Goal: Task Accomplishment & Management: Use online tool/utility

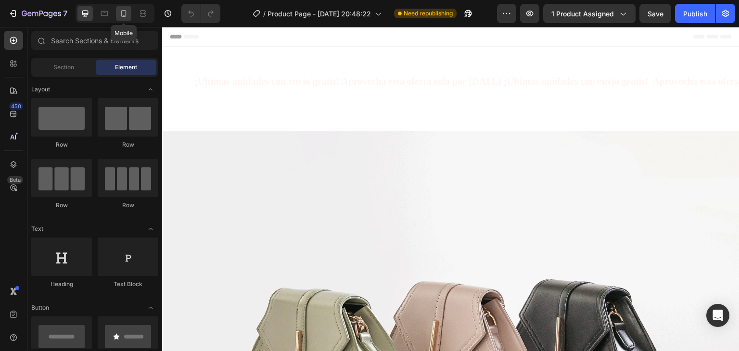
click at [121, 12] on icon at bounding box center [124, 14] width 10 height 10
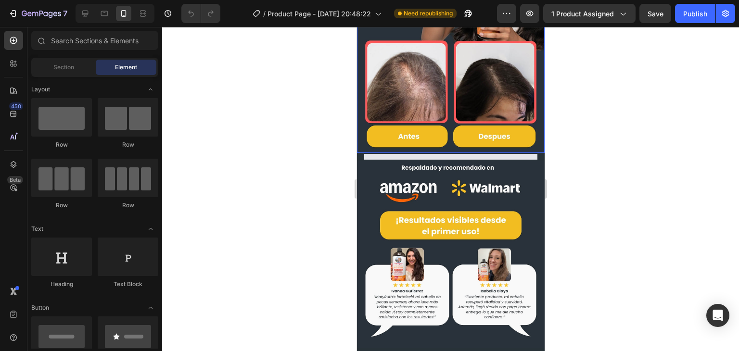
scroll to position [253, 0]
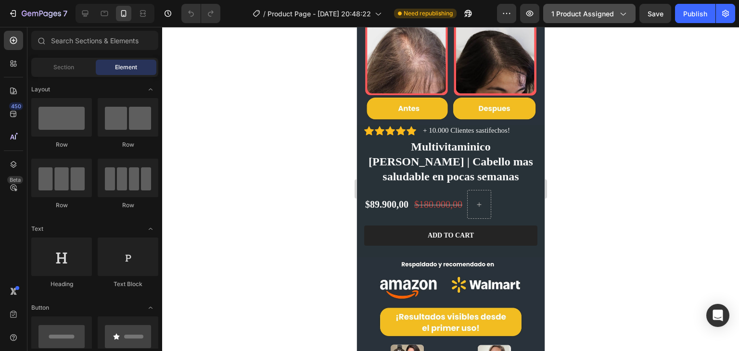
click at [624, 11] on icon "button" at bounding box center [623, 14] width 10 height 10
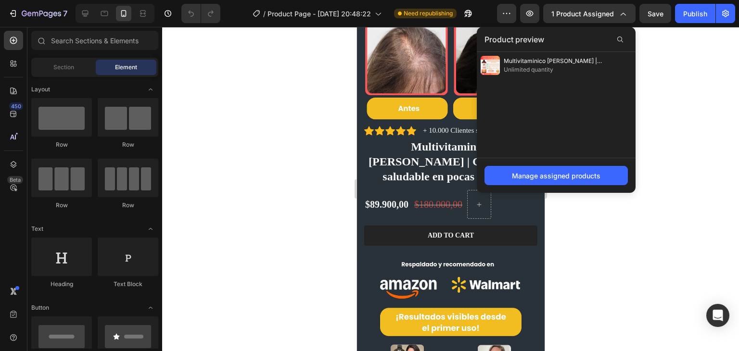
click at [655, 66] on div at bounding box center [450, 189] width 577 height 324
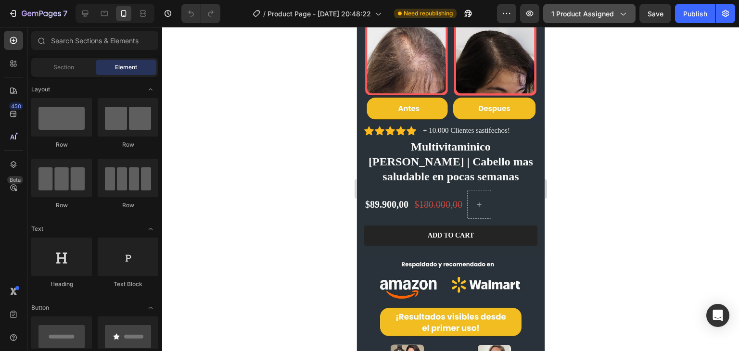
click at [603, 11] on span "1 product assigned" at bounding box center [583, 14] width 63 height 10
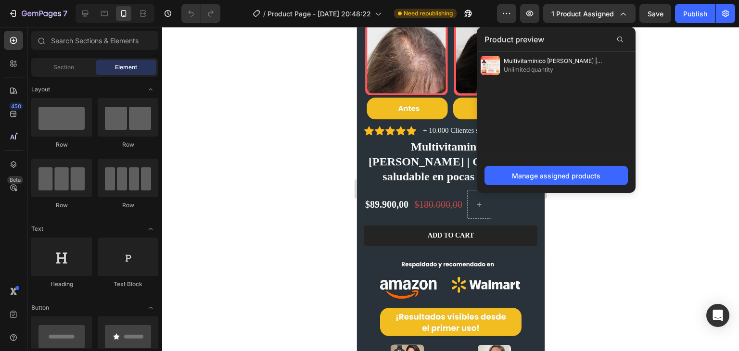
click at [637, 79] on div at bounding box center [450, 189] width 577 height 324
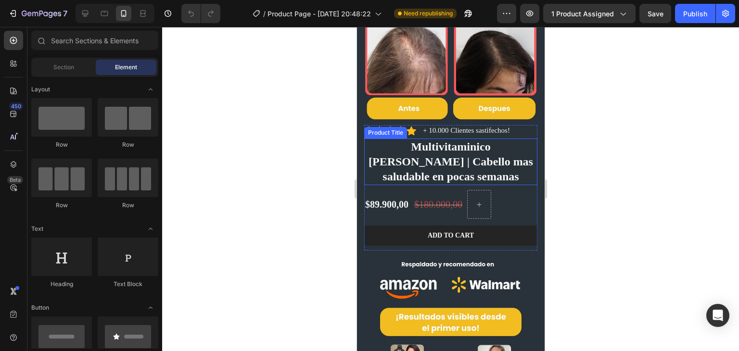
click at [418, 150] on h1 "Multivitaminico [PERSON_NAME] | Cabello mas saludable en pocas semanas" at bounding box center [450, 162] width 173 height 47
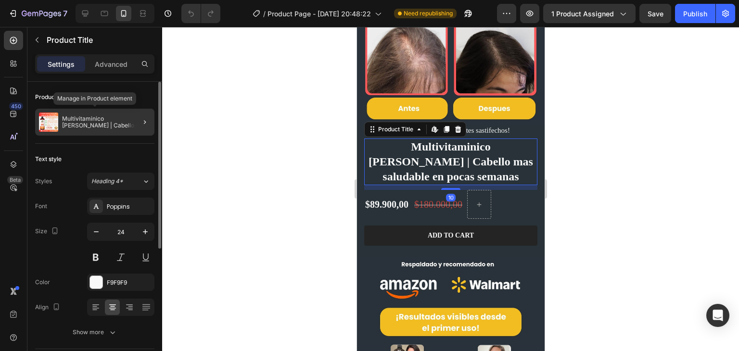
click at [113, 123] on p "Multivitaminico [PERSON_NAME] | Cabello mas saludable en pocas semanas" at bounding box center [106, 122] width 89 height 13
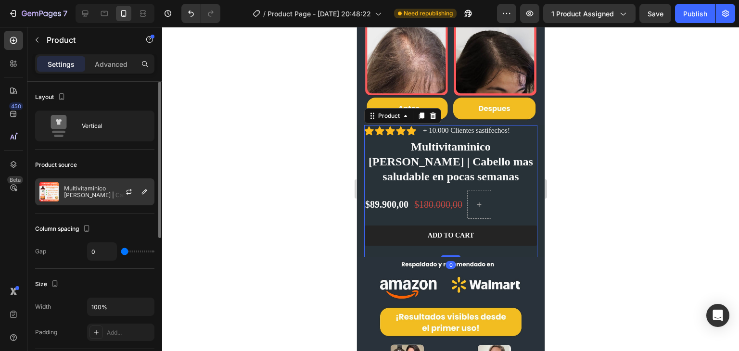
click at [118, 189] on div at bounding box center [133, 192] width 42 height 26
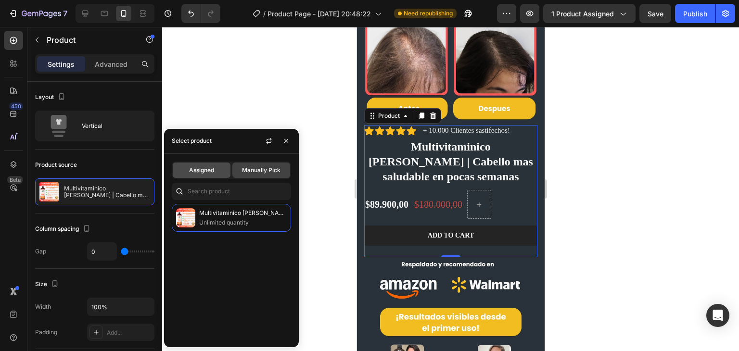
click at [204, 175] on div "Assigned" at bounding box center [202, 170] width 58 height 15
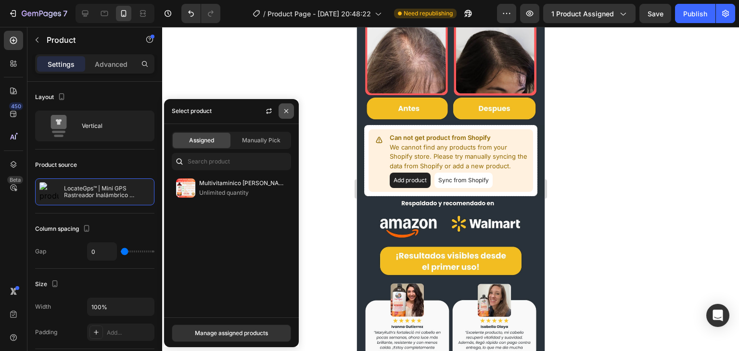
click at [284, 112] on icon "button" at bounding box center [287, 111] width 8 height 8
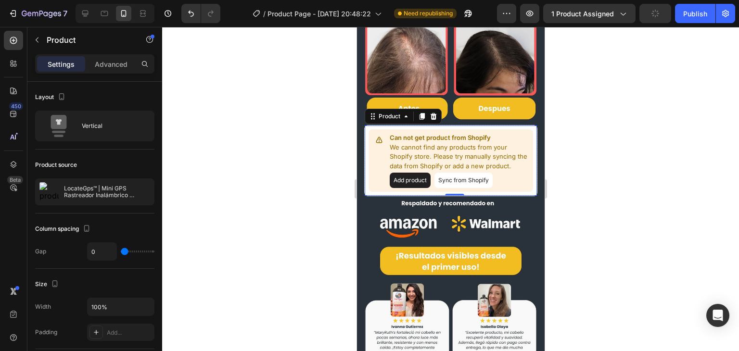
click at [405, 173] on button "Add product" at bounding box center [409, 180] width 41 height 15
click at [597, 8] on button "1 product assigned" at bounding box center [589, 13] width 92 height 19
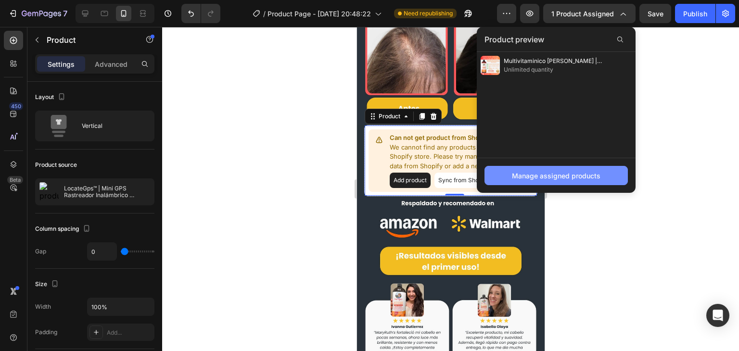
click at [574, 176] on div "Manage assigned products" at bounding box center [556, 176] width 89 height 10
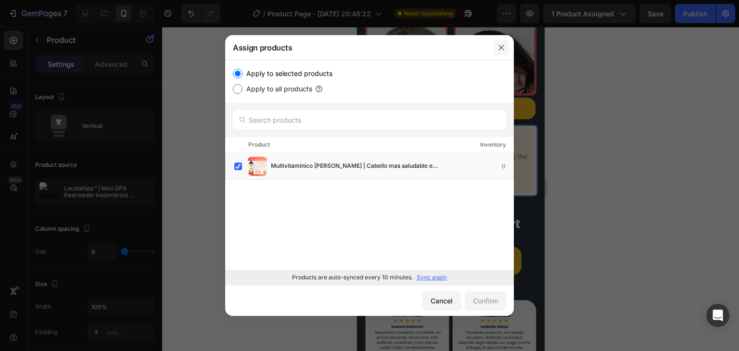
click at [503, 49] on icon "button" at bounding box center [501, 47] width 5 height 5
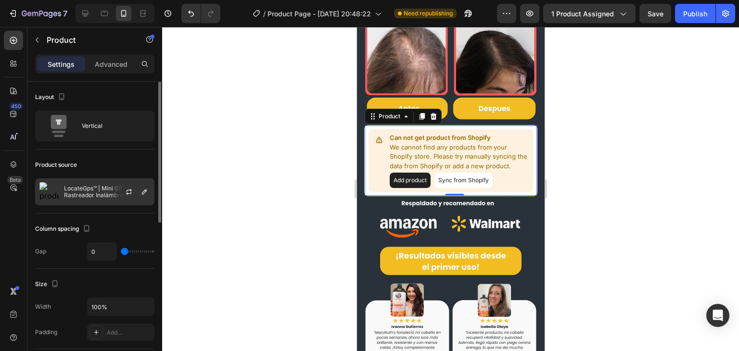
click at [104, 187] on p "LocateGps™ | Mini GPS Rastreador Inalámbrico Recargable + Envío GRATIS" at bounding box center [107, 191] width 86 height 13
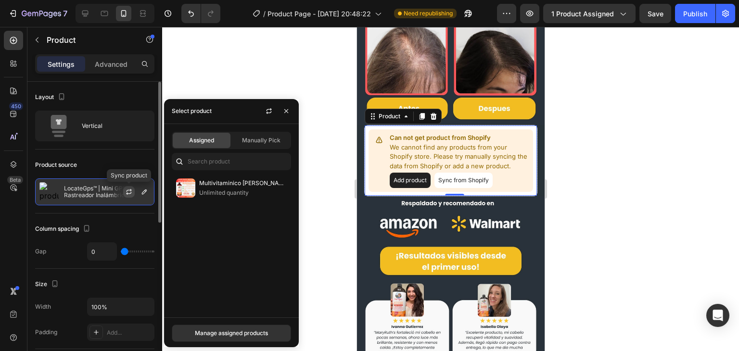
click at [128, 192] on icon "button" at bounding box center [129, 192] width 8 height 8
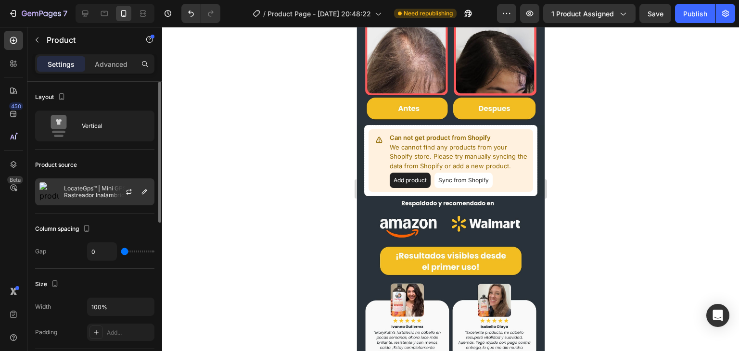
click at [107, 190] on p "LocateGps™ | Mini GPS Rastreador Inalámbrico Recargable + Envío GRATIS" at bounding box center [107, 191] width 86 height 13
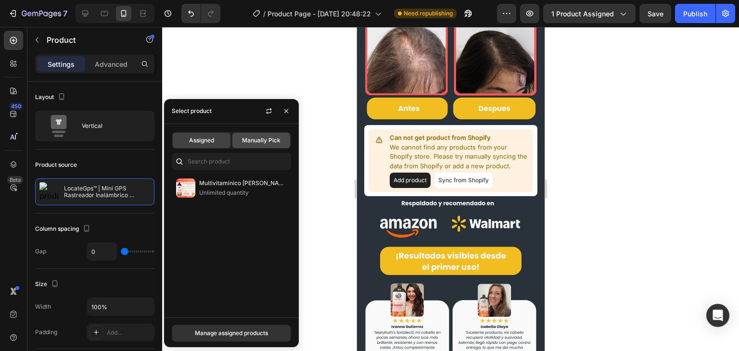
click at [250, 144] on span "Manually Pick" at bounding box center [261, 140] width 39 height 9
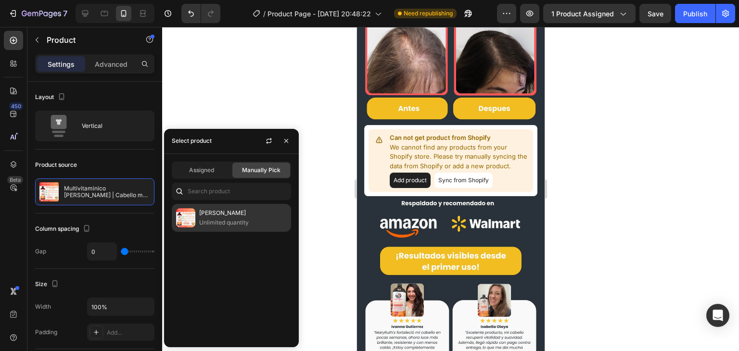
click at [216, 222] on p "Unlimited quantity" at bounding box center [243, 223] width 88 height 10
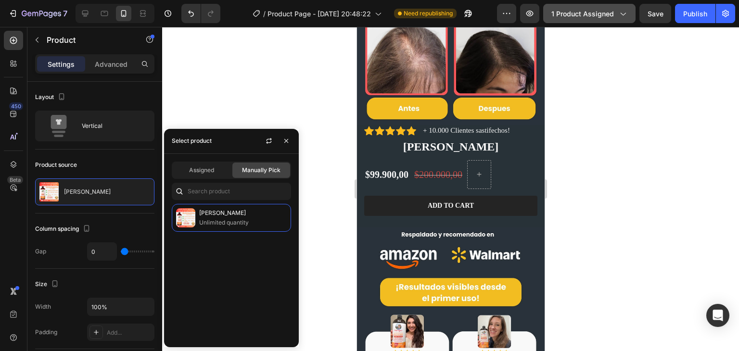
click at [592, 20] on button "1 product assigned" at bounding box center [589, 13] width 92 height 19
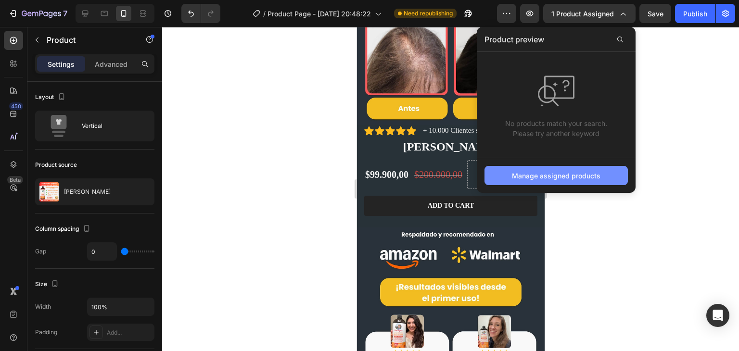
click at [556, 176] on div "Manage assigned products" at bounding box center [556, 176] width 89 height 10
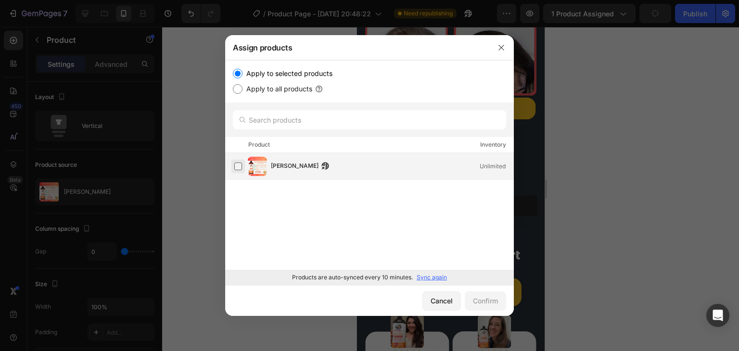
click at [235, 167] on label at bounding box center [238, 167] width 8 height 8
click at [487, 296] on div "Confirm" at bounding box center [485, 301] width 25 height 10
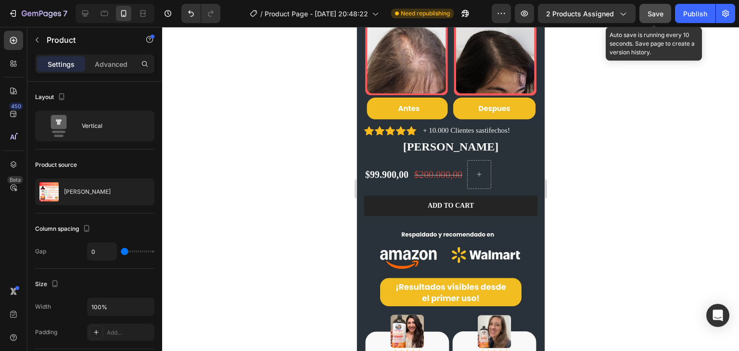
click at [661, 14] on span "Save" at bounding box center [656, 14] width 16 height 8
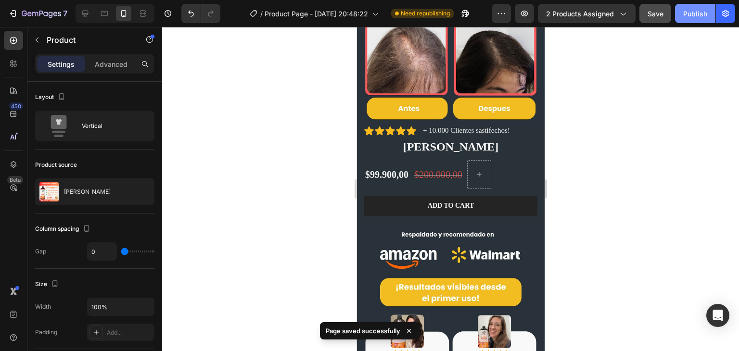
click at [693, 18] on div "Publish" at bounding box center [696, 14] width 24 height 10
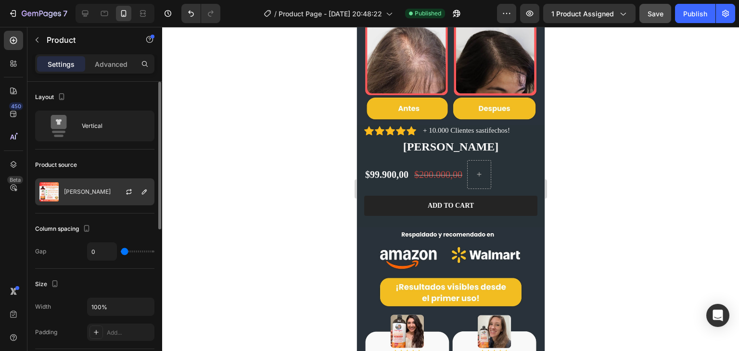
click at [107, 187] on div "[PERSON_NAME]" at bounding box center [94, 192] width 119 height 27
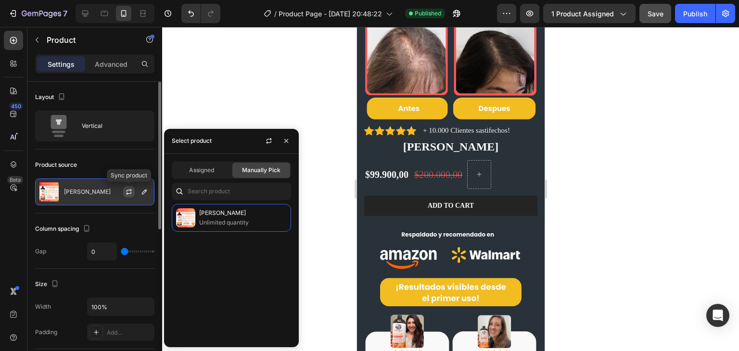
click at [127, 192] on icon "button" at bounding box center [129, 192] width 8 height 8
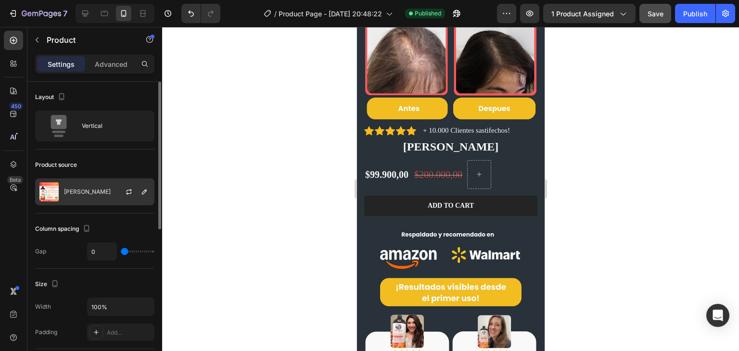
click at [71, 193] on p "[PERSON_NAME]" at bounding box center [87, 192] width 47 height 7
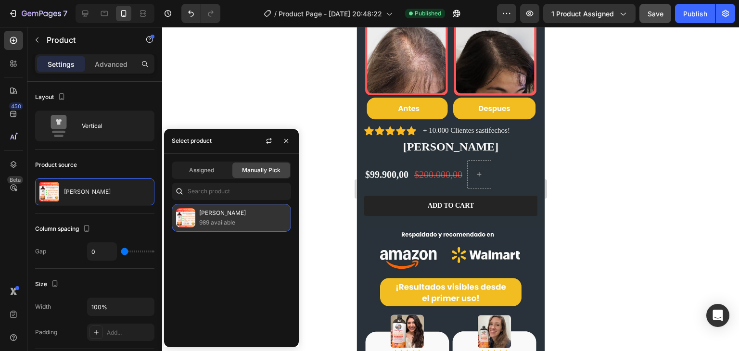
click at [202, 211] on p "[PERSON_NAME]" at bounding box center [243, 213] width 88 height 10
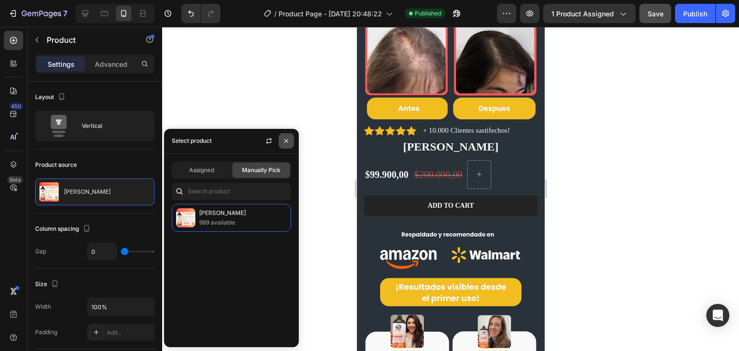
click at [289, 142] on icon "button" at bounding box center [287, 141] width 8 height 8
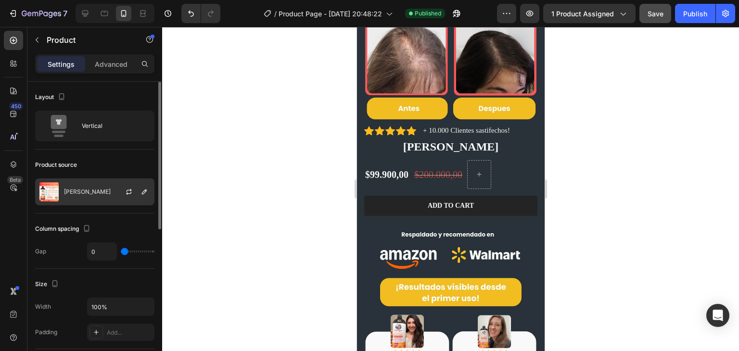
click at [78, 192] on p "[PERSON_NAME]" at bounding box center [87, 192] width 47 height 7
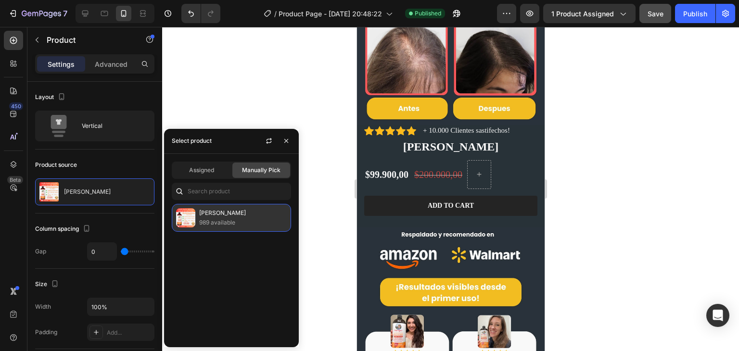
click at [195, 224] on div "[PERSON_NAME] 989 available" at bounding box center [231, 218] width 119 height 28
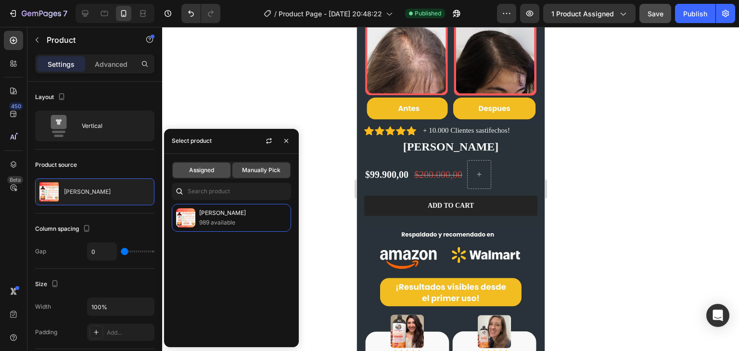
click at [206, 173] on span "Assigned" at bounding box center [201, 170] width 25 height 9
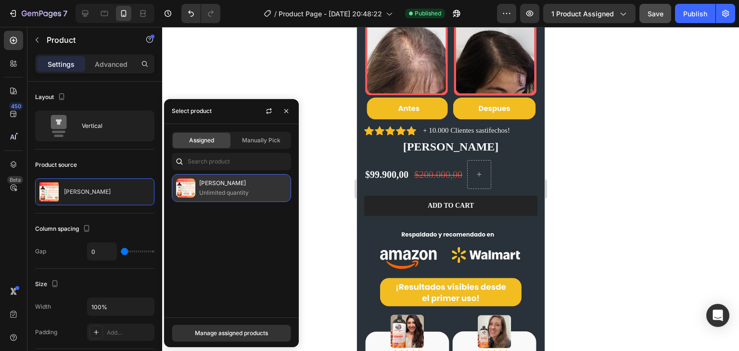
click at [209, 181] on p "[PERSON_NAME]" at bounding box center [243, 184] width 88 height 10
click at [291, 110] on button "button" at bounding box center [286, 110] width 15 height 15
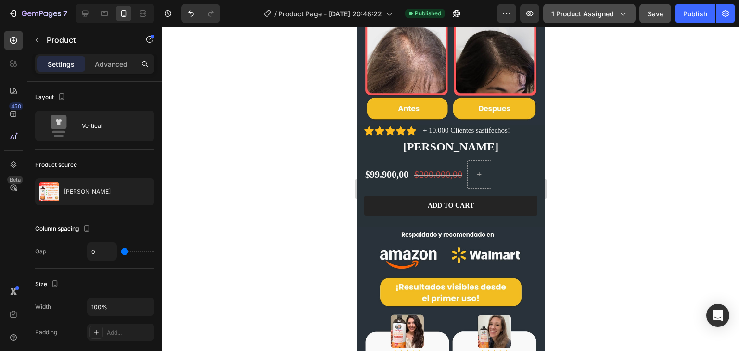
click at [605, 13] on span "1 product assigned" at bounding box center [583, 14] width 63 height 10
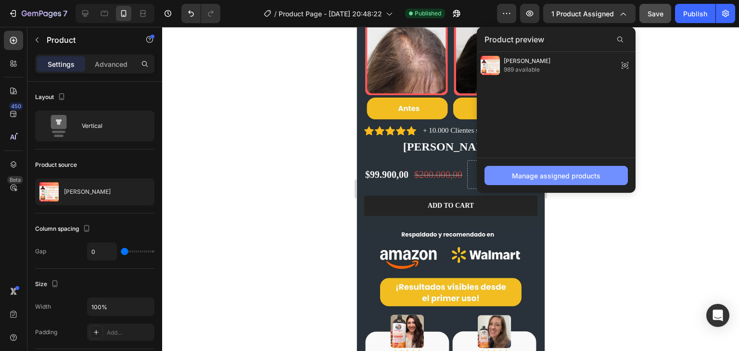
click at [541, 170] on button "Manage assigned products" at bounding box center [556, 175] width 143 height 19
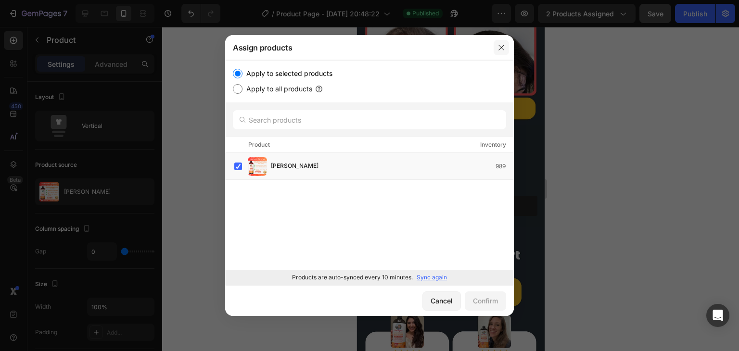
click at [504, 46] on icon "button" at bounding box center [502, 48] width 8 height 8
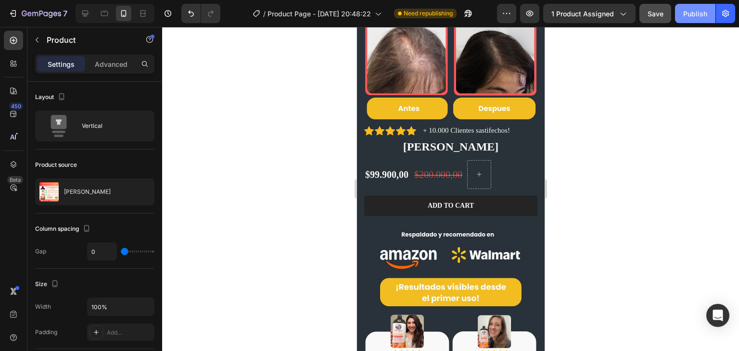
click at [694, 15] on div "Publish" at bounding box center [696, 14] width 24 height 10
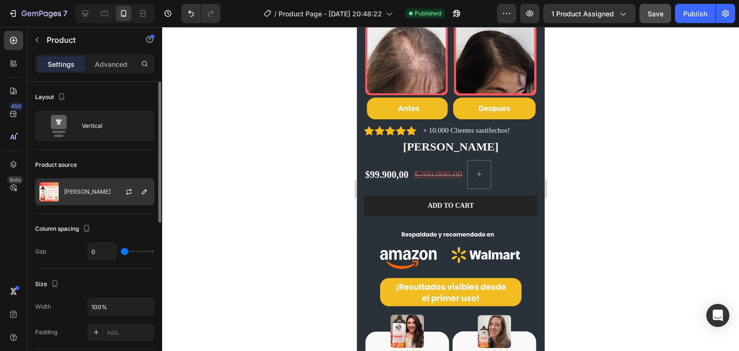
click at [91, 193] on p "[PERSON_NAME]" at bounding box center [87, 192] width 47 height 7
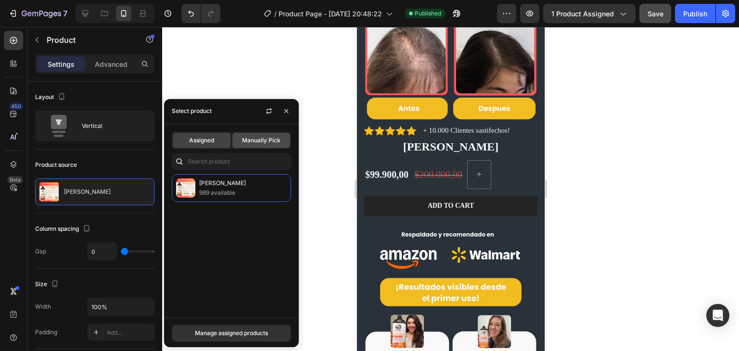
click at [273, 133] on div "Manually Pick" at bounding box center [261, 140] width 58 height 15
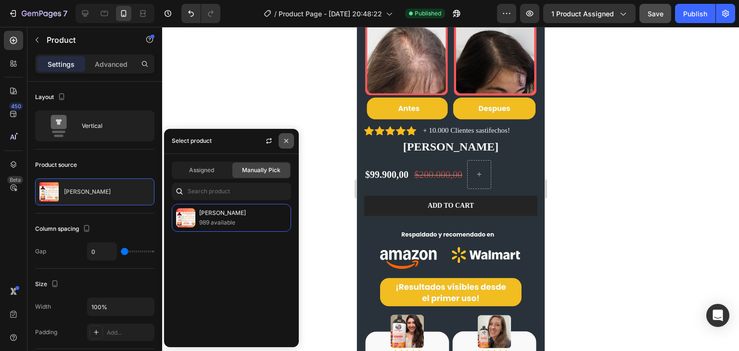
click at [285, 138] on icon "button" at bounding box center [287, 141] width 8 height 8
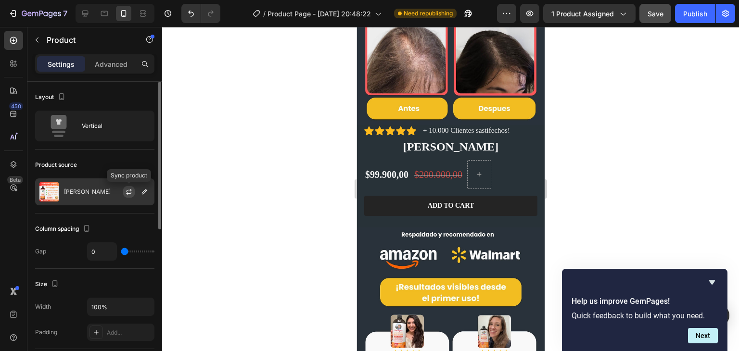
click at [127, 193] on icon "button" at bounding box center [128, 193] width 5 height 3
click at [83, 187] on div "[PERSON_NAME]" at bounding box center [94, 192] width 119 height 27
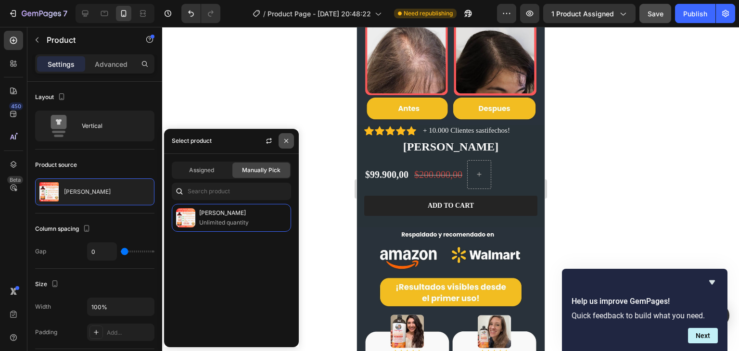
click at [284, 145] on icon "button" at bounding box center [287, 141] width 8 height 8
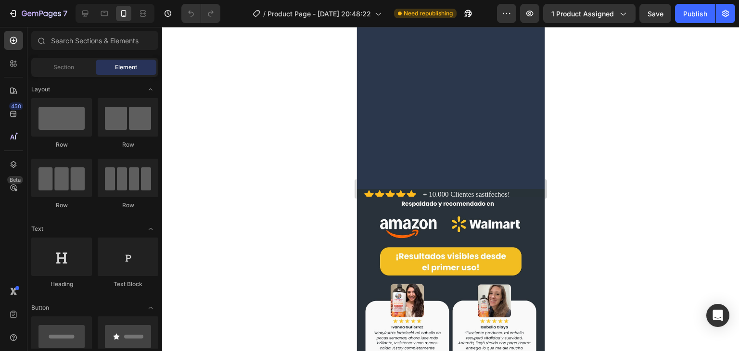
scroll to position [177, 0]
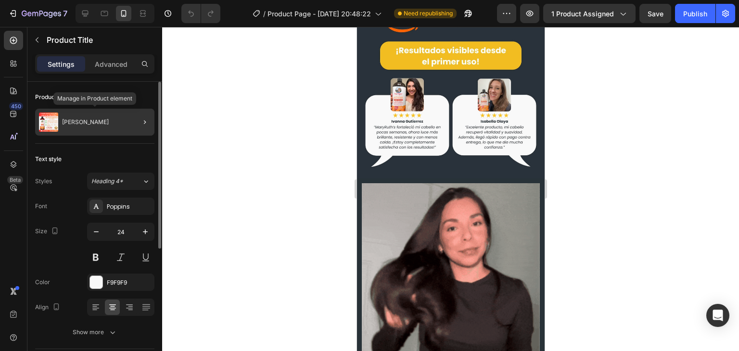
click at [85, 126] on div "[PERSON_NAME]" at bounding box center [94, 122] width 119 height 27
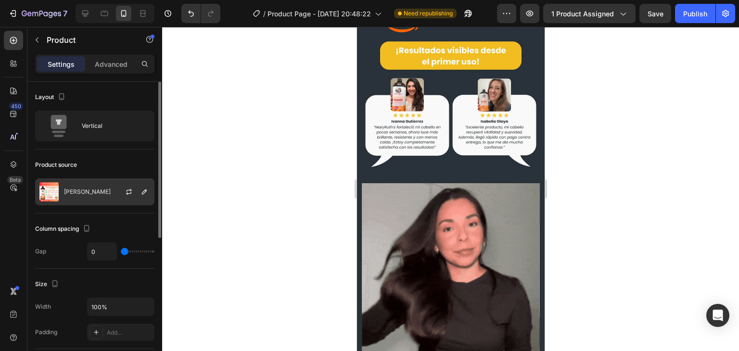
click at [106, 194] on div "[PERSON_NAME]" at bounding box center [94, 192] width 119 height 27
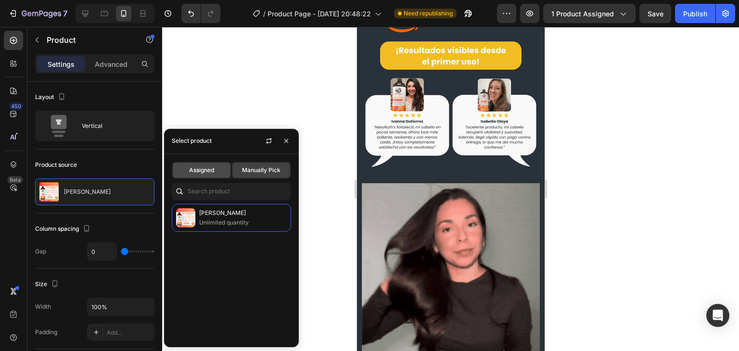
click at [216, 167] on div "Assigned" at bounding box center [202, 170] width 58 height 15
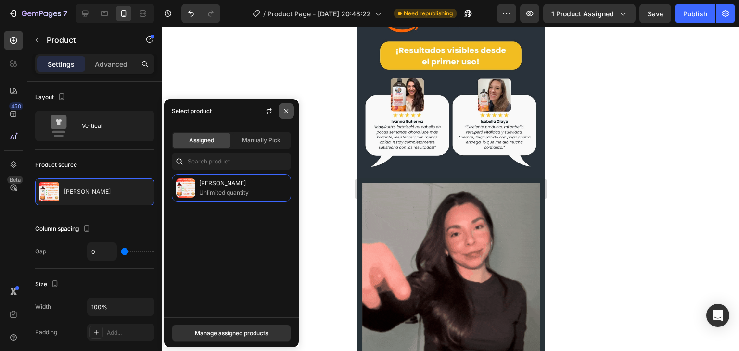
click at [284, 106] on button "button" at bounding box center [286, 110] width 15 height 15
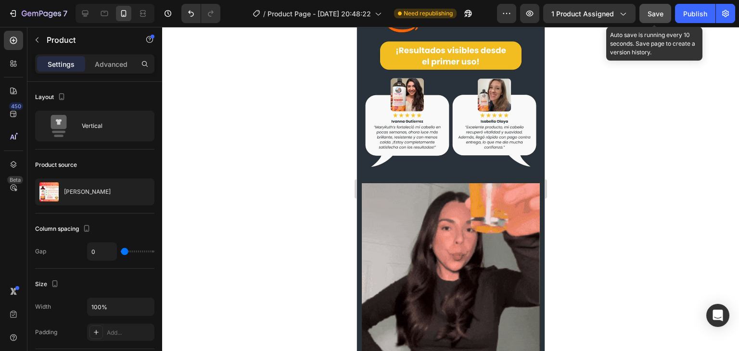
click at [659, 13] on span "Save" at bounding box center [656, 14] width 16 height 8
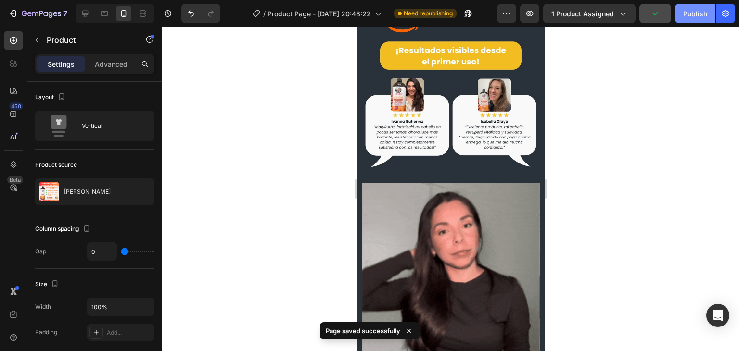
click at [695, 15] on div "Publish" at bounding box center [696, 14] width 24 height 10
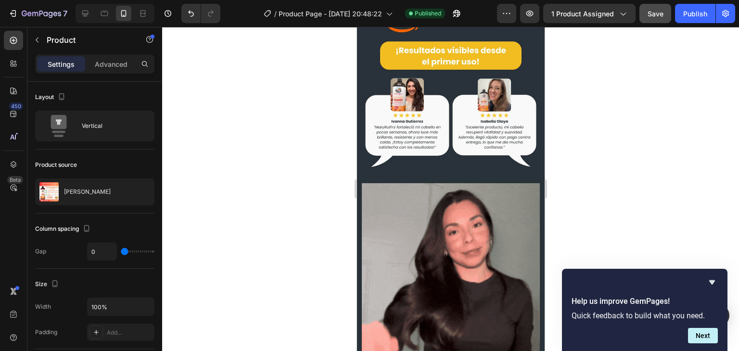
click at [312, 158] on div at bounding box center [450, 189] width 577 height 324
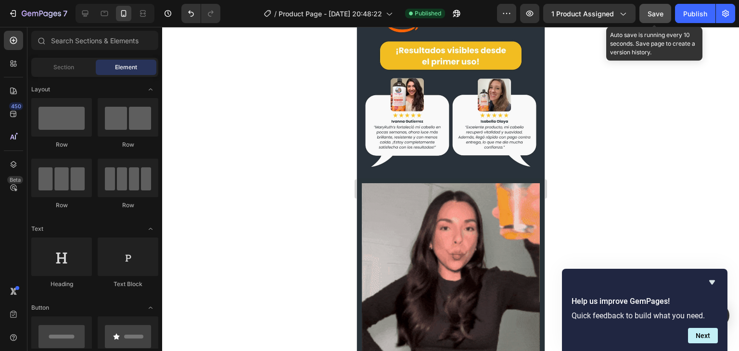
click at [653, 15] on span "Save" at bounding box center [656, 14] width 16 height 8
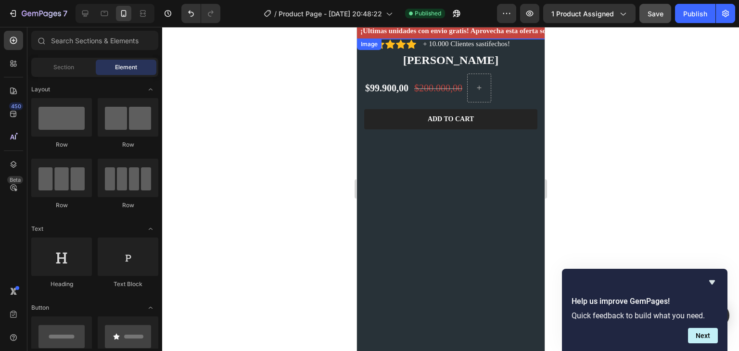
scroll to position [0, 0]
